Goal: Task Accomplishment & Management: Use online tool/utility

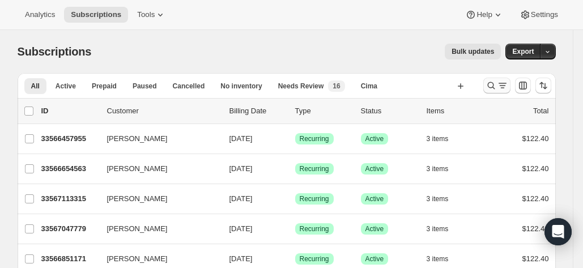
click at [501, 88] on icon "Search and filter results" at bounding box center [502, 85] width 11 height 11
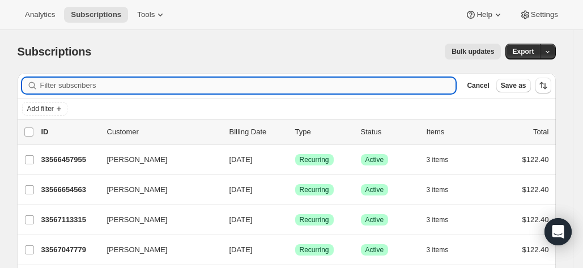
paste input "[PERSON_NAME]"
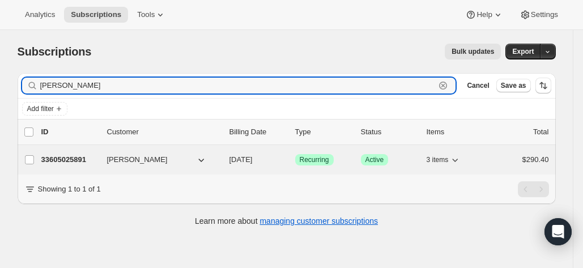
type input "[PERSON_NAME]"
click at [57, 156] on p "33605025891" at bounding box center [69, 159] width 57 height 11
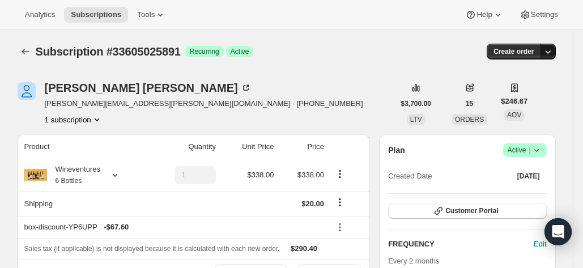
click at [550, 53] on icon "button" at bounding box center [548, 51] width 6 height 3
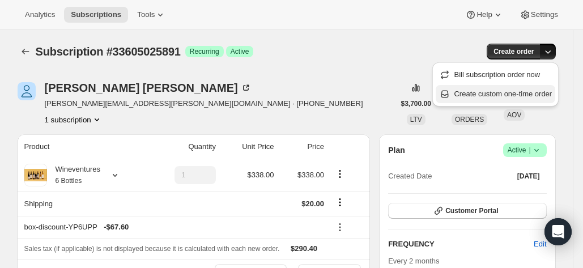
click at [523, 93] on span "Create custom one-time order" at bounding box center [503, 93] width 98 height 8
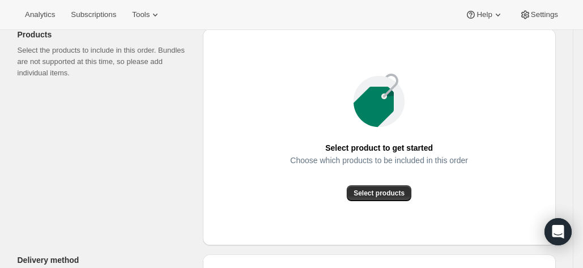
scroll to position [145, 0]
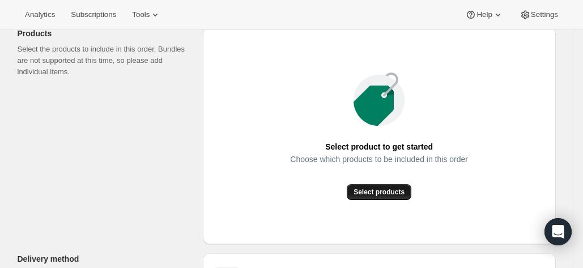
click at [358, 194] on span "Select products" at bounding box center [378, 191] width 51 height 9
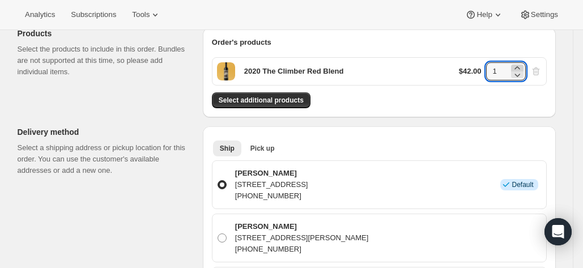
click at [519, 67] on icon at bounding box center [516, 67] width 11 height 11
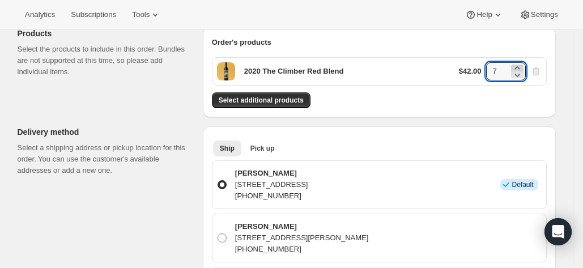
click at [519, 67] on icon at bounding box center [516, 67] width 11 height 11
click at [516, 67] on icon at bounding box center [516, 67] width 11 height 11
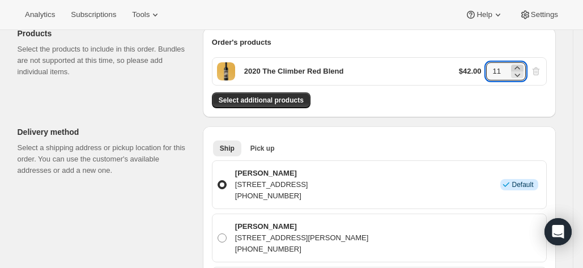
type input "12"
drag, startPoint x: 292, startPoint y: 95, endPoint x: 410, endPoint y: 98, distance: 117.8
click at [410, 98] on div "Select additional products" at bounding box center [379, 100] width 335 height 16
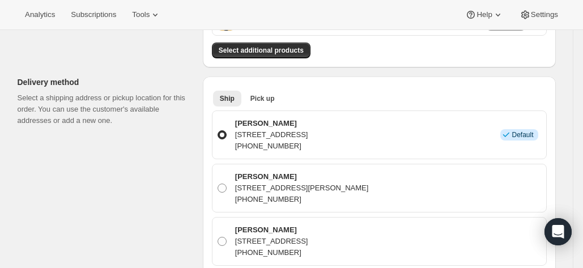
scroll to position [212, 0]
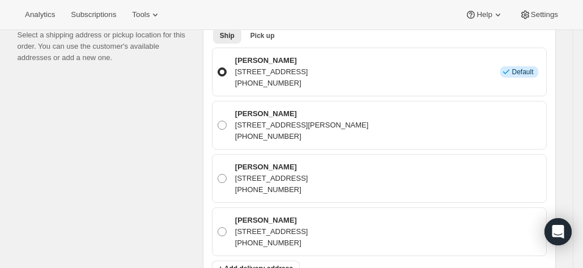
scroll to position [255, 0]
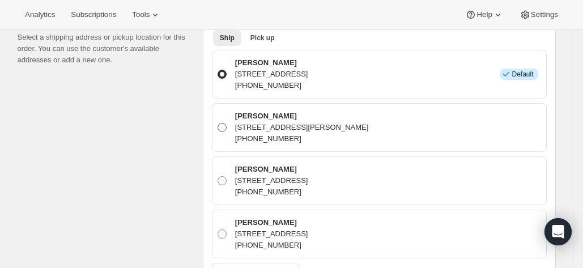
click at [231, 131] on label "[PERSON_NAME] [STREET_ADDRESS][PERSON_NAME] [PHONE_NUMBER]" at bounding box center [379, 127] width 324 height 38
click at [218, 123] on input "[PERSON_NAME] [STREET_ADDRESS][PERSON_NAME] [PHONE_NUMBER]" at bounding box center [217, 123] width 1 height 1
radio input "true"
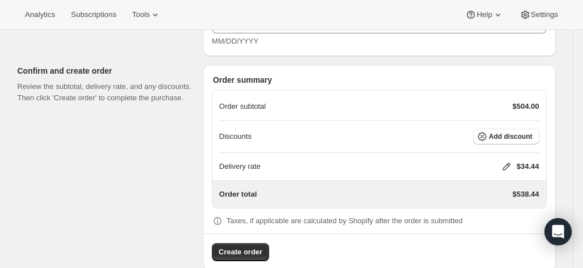
scroll to position [840, 0]
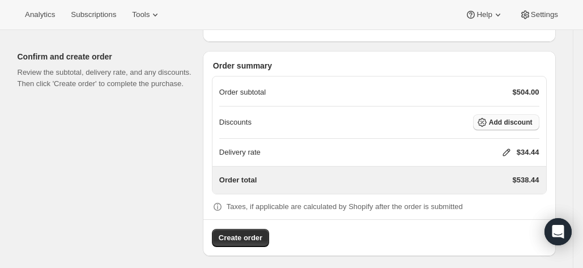
click at [521, 118] on span "Add discount" at bounding box center [511, 122] width 44 height 9
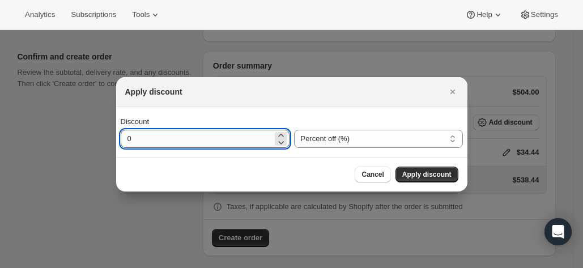
click at [262, 135] on input "0" at bounding box center [197, 139] width 152 height 18
type input "2"
type input "20"
click at [438, 168] on button "Apply discount" at bounding box center [426, 174] width 63 height 16
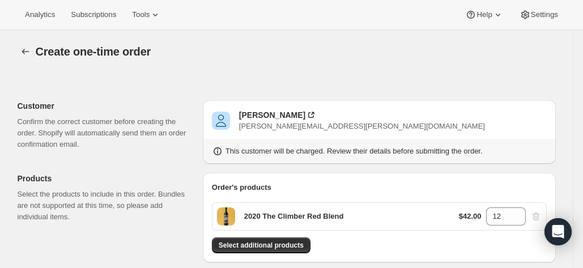
scroll to position [836, 0]
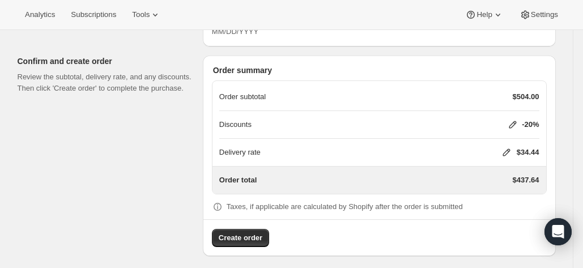
click at [504, 148] on icon at bounding box center [505, 152] width 11 height 11
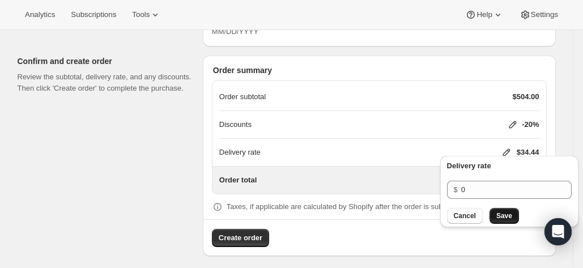
click at [499, 215] on span "Save" at bounding box center [504, 215] width 16 height 9
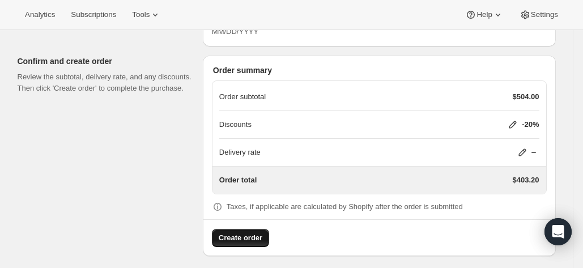
click at [236, 238] on button "Create order" at bounding box center [240, 238] width 57 height 18
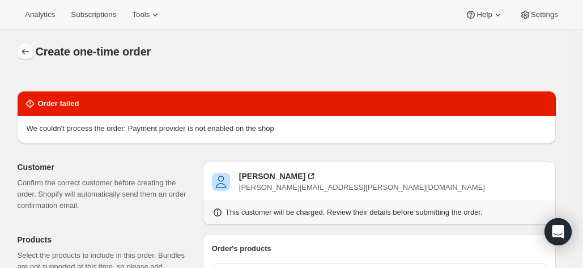
click at [31, 53] on icon "button" at bounding box center [25, 51] width 11 height 11
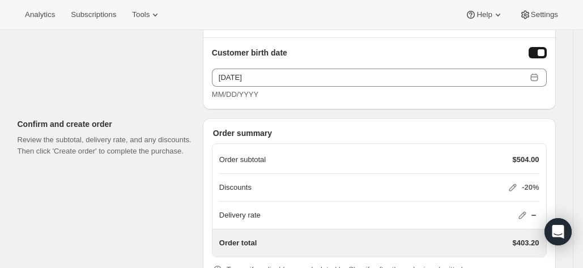
scroll to position [836, 0]
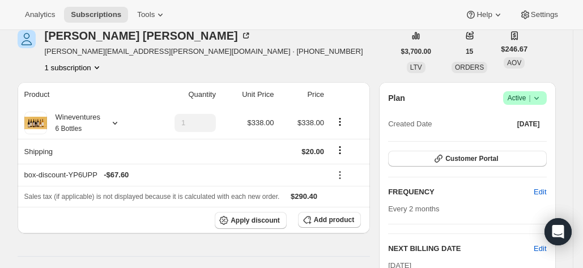
scroll to position [46, 0]
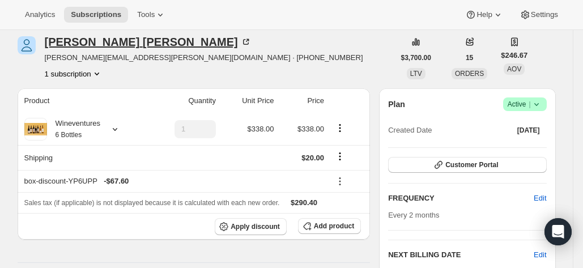
click at [91, 37] on div "[PERSON_NAME]" at bounding box center [148, 41] width 207 height 11
